Goal: Find specific page/section: Find specific page/section

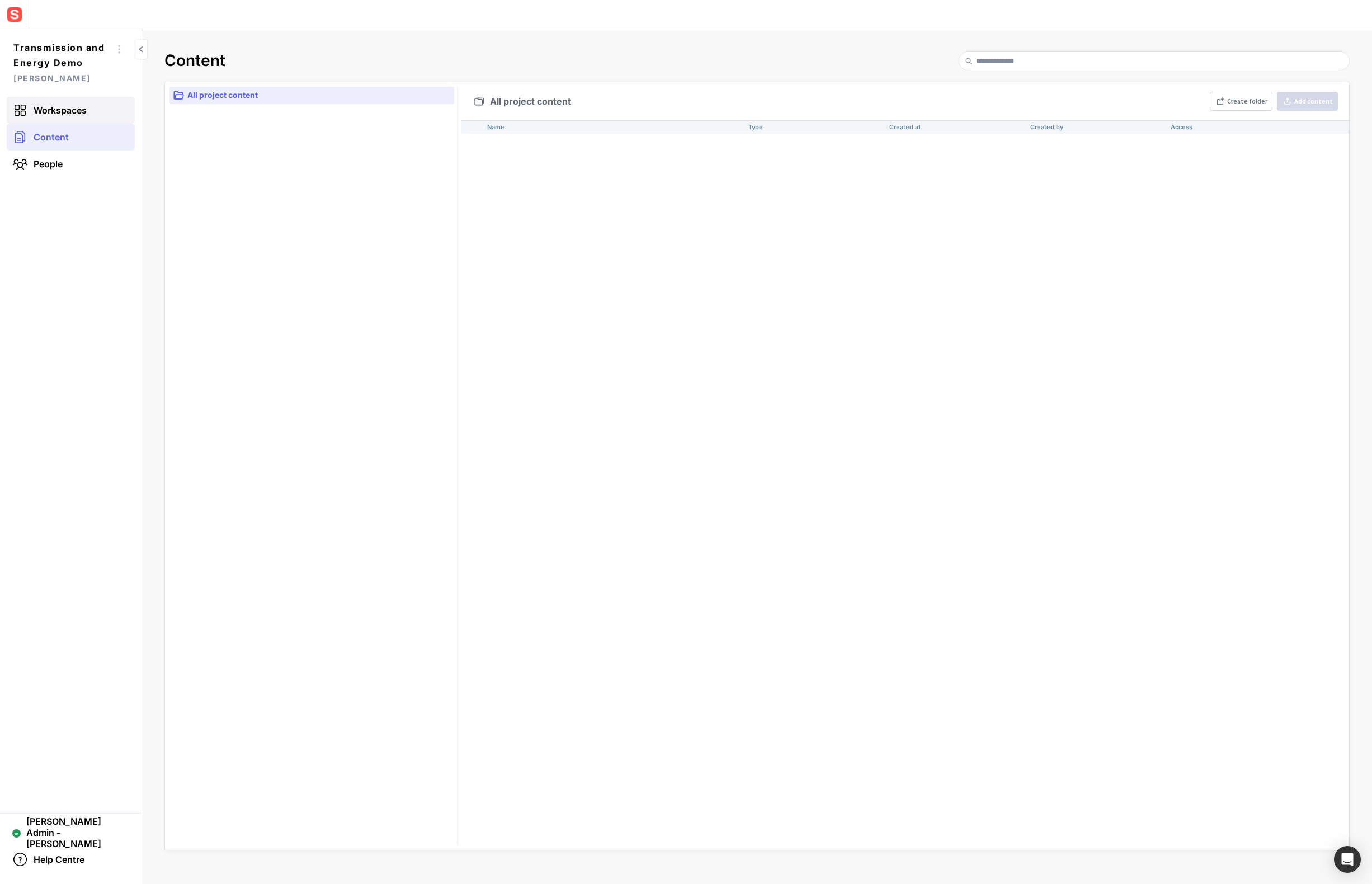
click at [86, 104] on link "Workspaces" at bounding box center [71, 110] width 128 height 27
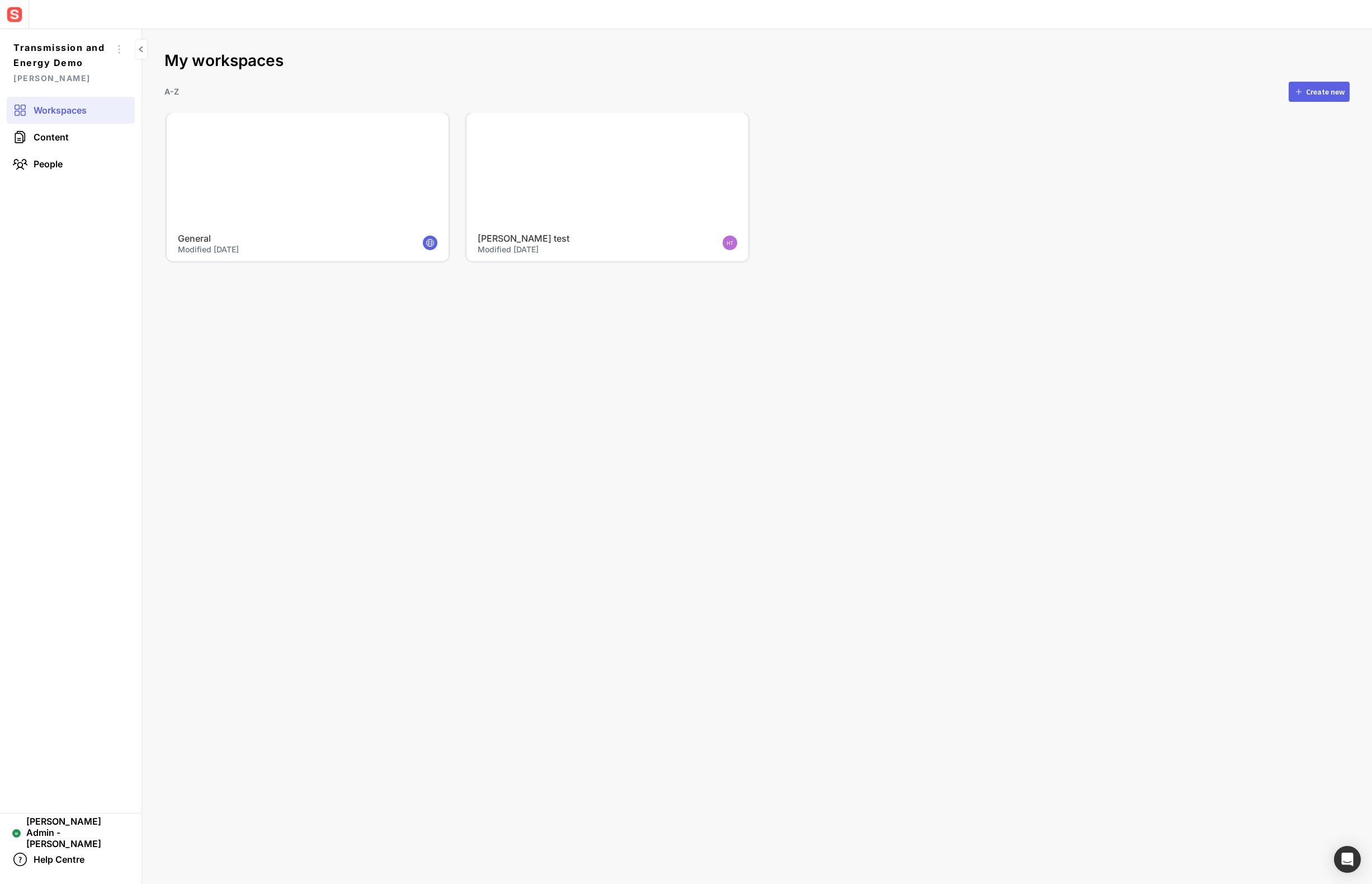
click at [248, 161] on div at bounding box center [308, 170] width 282 height 115
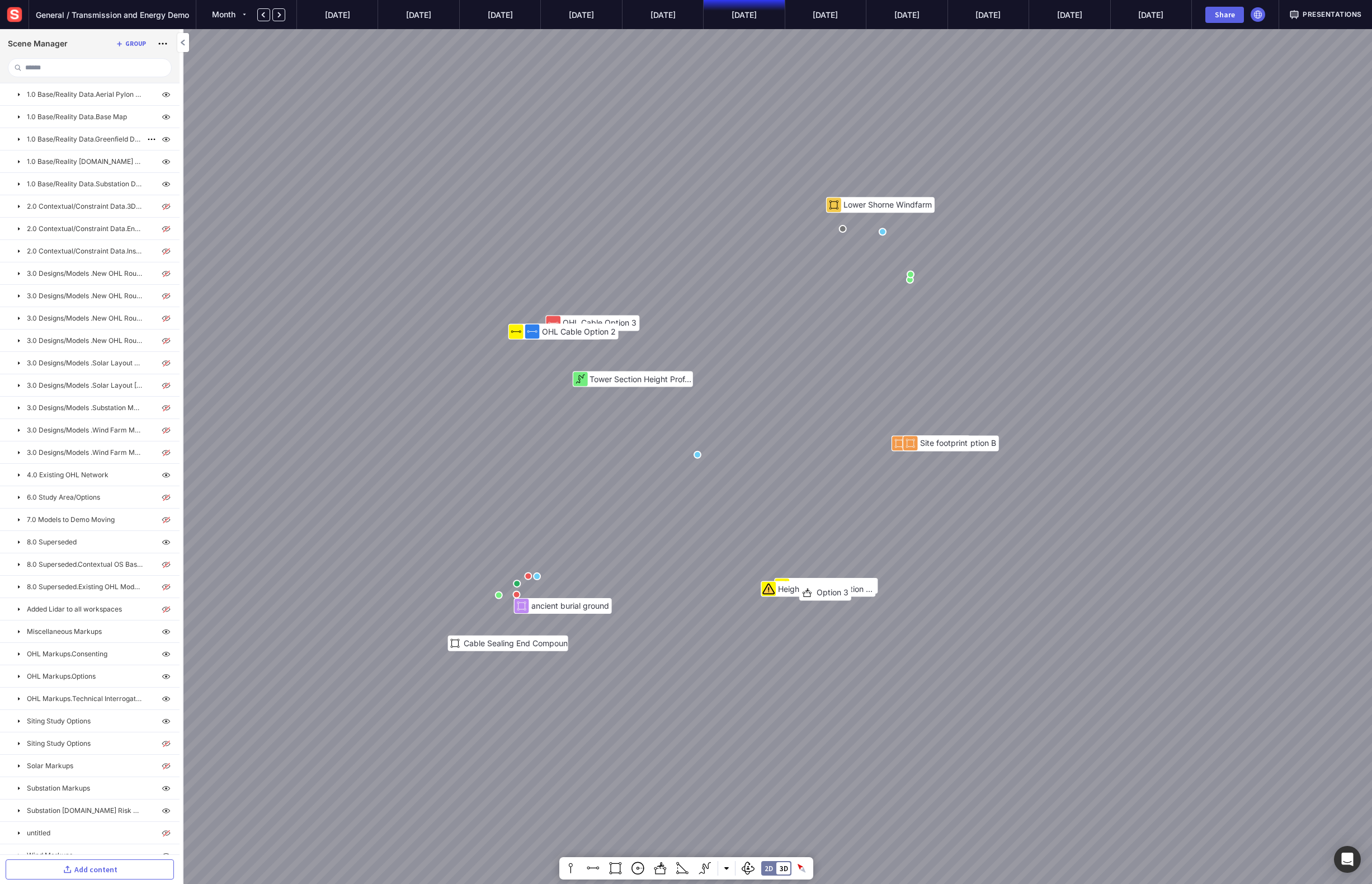
click at [21, 139] on mapp-icon at bounding box center [19, 139] width 9 height 9
click at [20, 139] on mapp-icon at bounding box center [19, 139] width 9 height 9
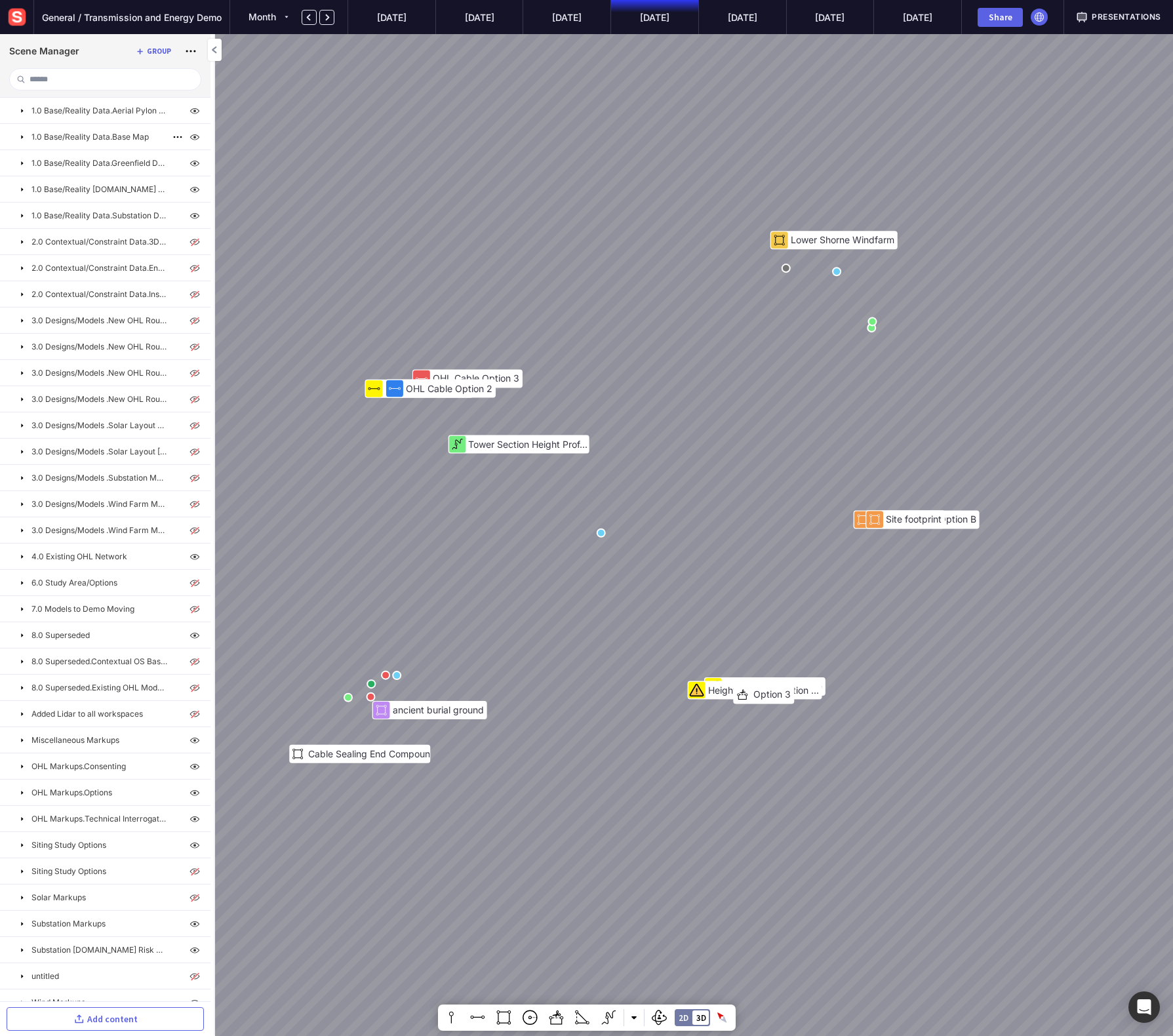
click at [21, 137] on mapp-icon at bounding box center [22, 137] width 11 height 11
click at [8, 23] on img at bounding box center [17, 17] width 24 height 24
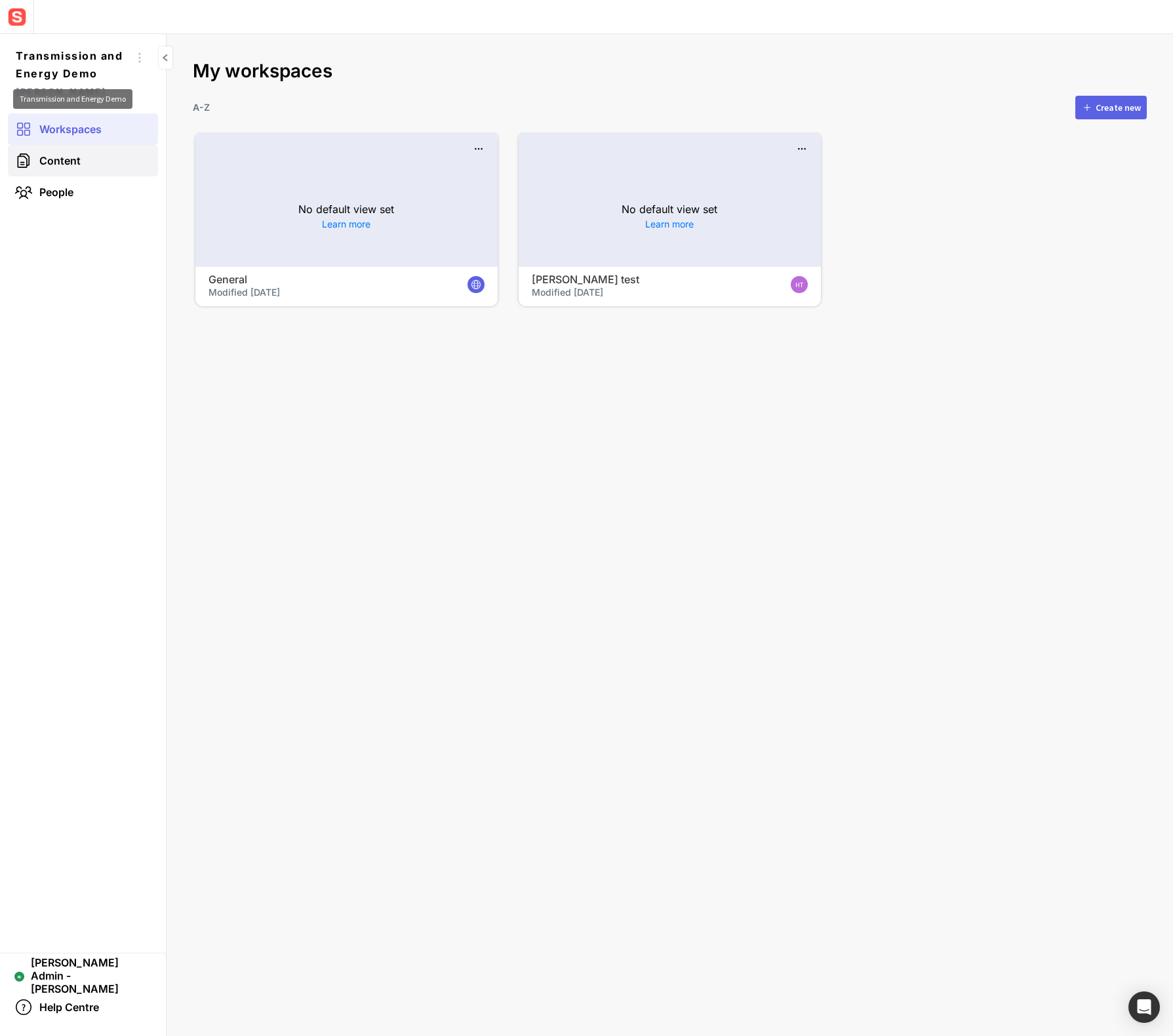
click at [63, 170] on link "Content" at bounding box center [83, 160] width 150 height 32
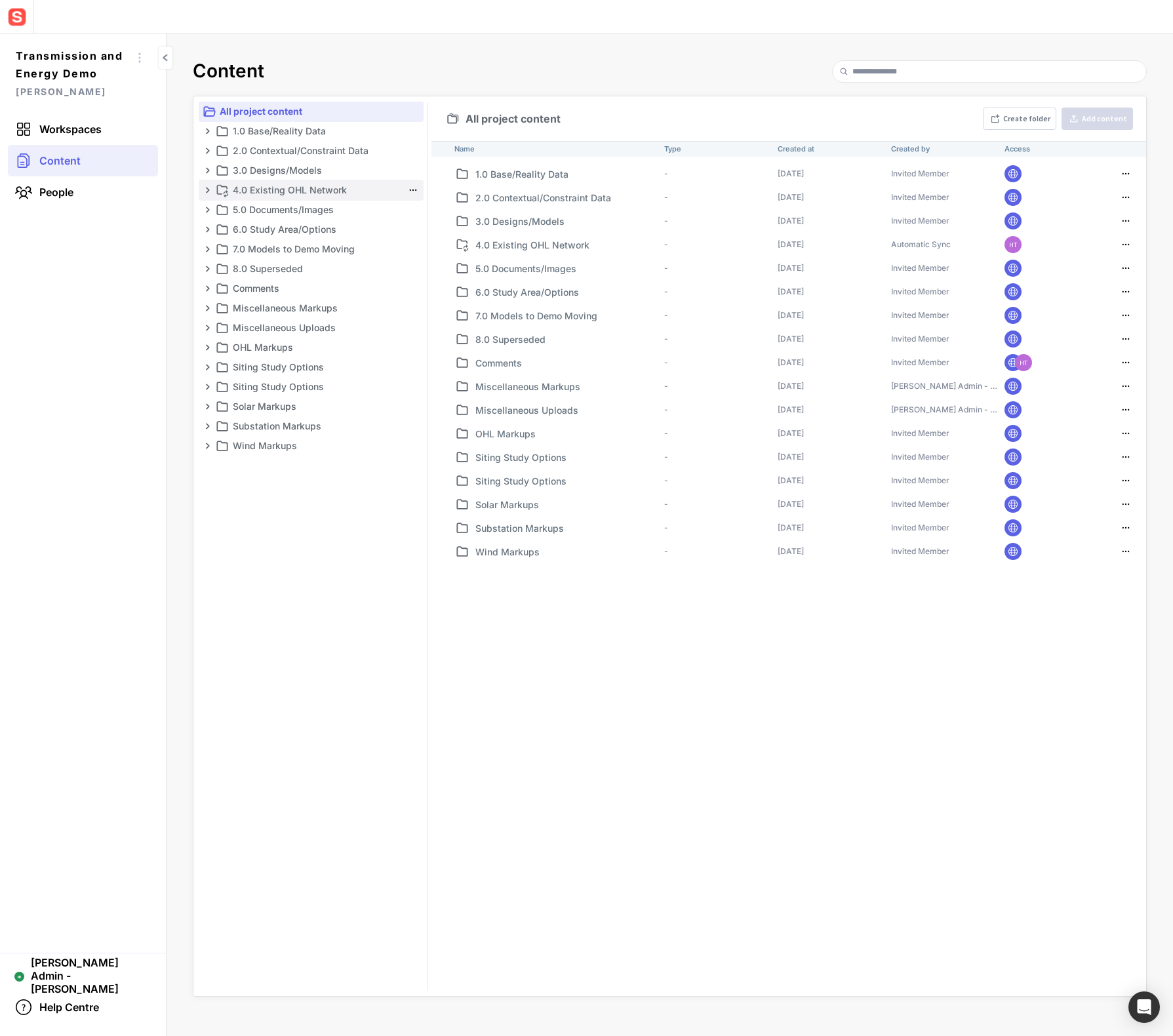
click at [268, 192] on p "4.0 Existing OHL Network" at bounding box center [318, 190] width 170 height 15
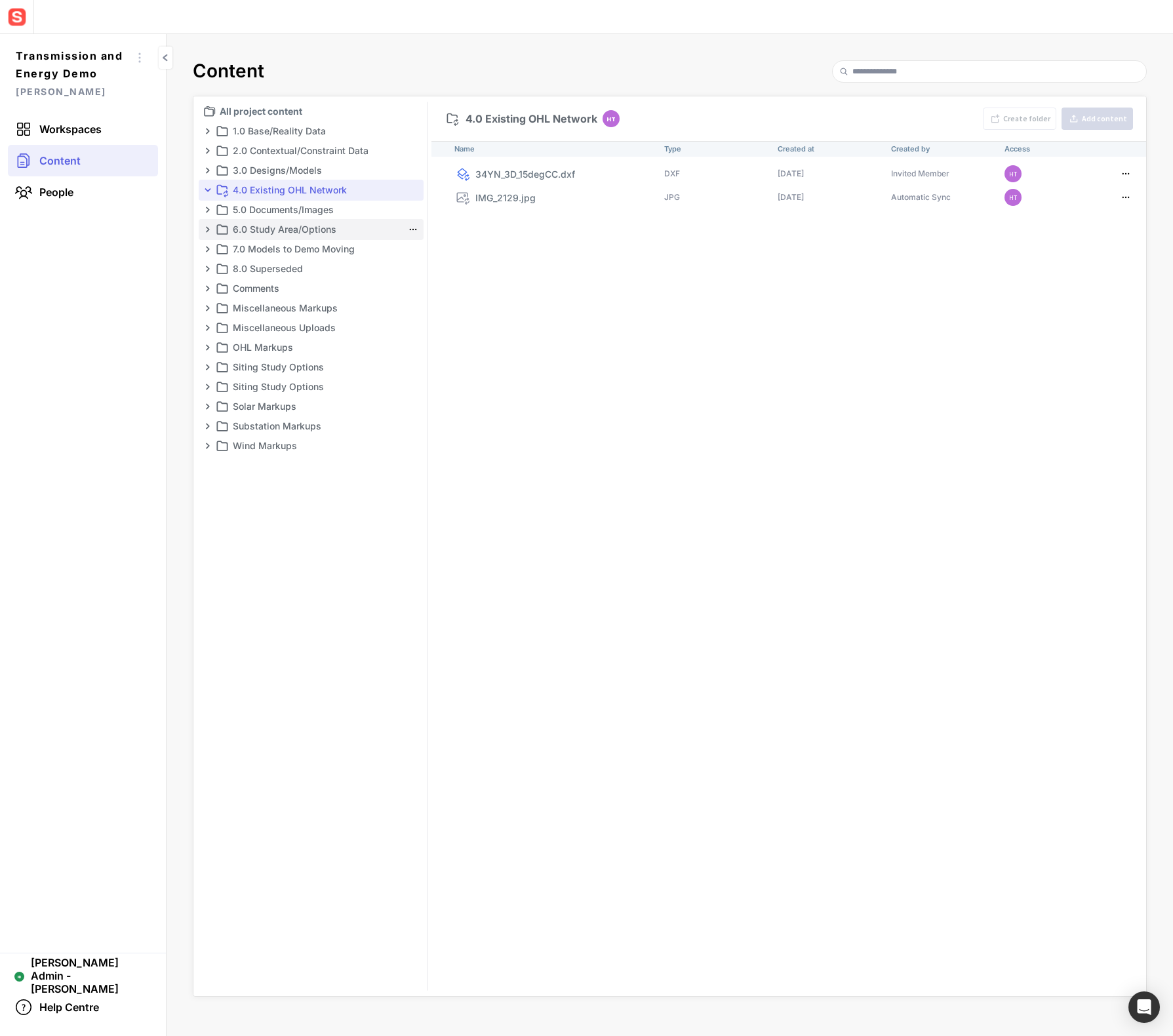
click at [269, 230] on p "6.0 Study Area/Options" at bounding box center [318, 229] width 170 height 15
click at [283, 138] on p "1.0 Base/Reality Data" at bounding box center [318, 131] width 170 height 15
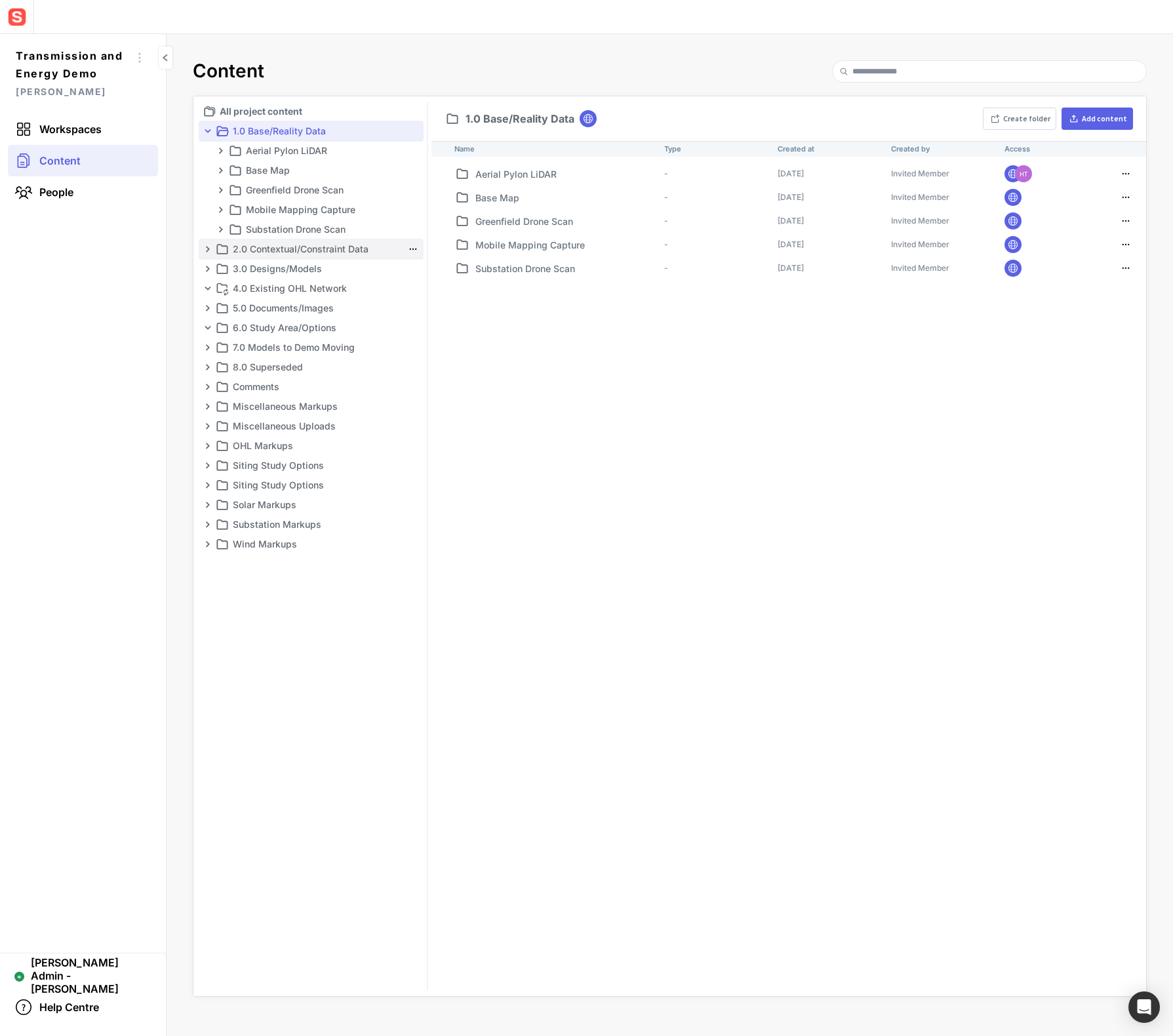
click at [280, 244] on p "2.0 Contextual/Constraint Data" at bounding box center [318, 249] width 170 height 15
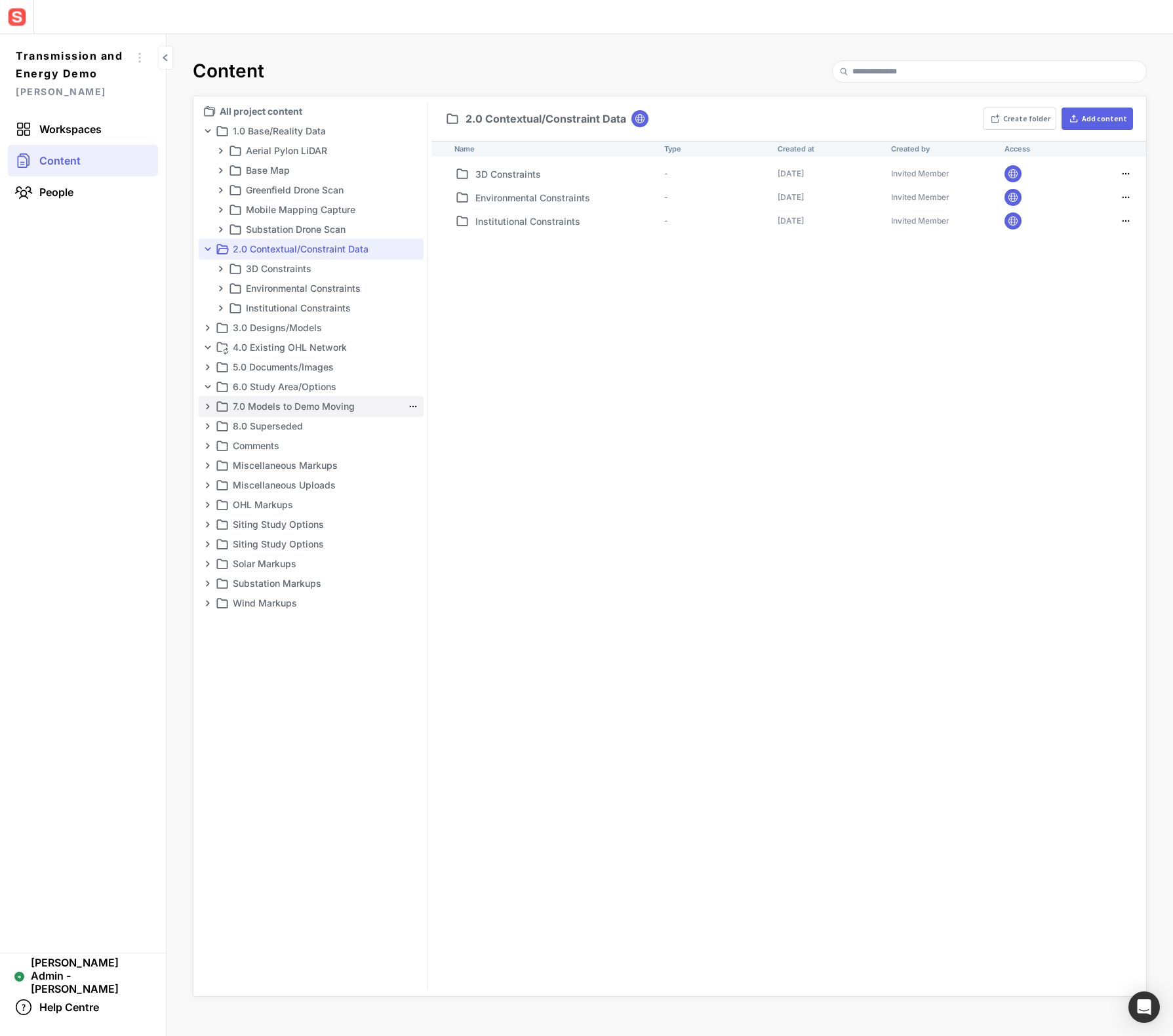
click at [288, 406] on p "7.0 Models to Demo Moving" at bounding box center [318, 406] width 170 height 15
